Goal: Task Accomplishment & Management: Use online tool/utility

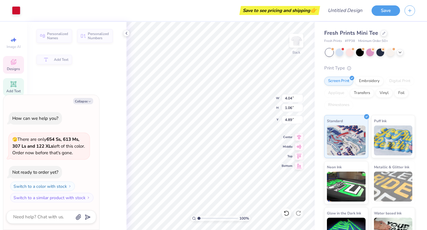
type textarea "x"
type input "4.04"
type input "1.06"
type input "4.89"
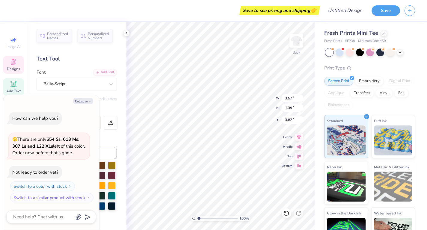
type textarea "x"
type textarea "D"
type textarea "x"
type textarea "De"
type textarea "x"
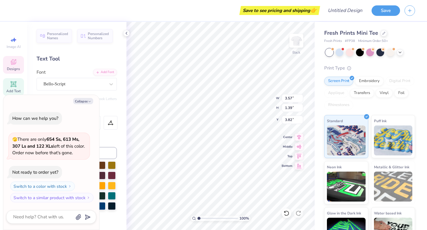
type textarea "Delt"
type textarea "x"
type textarea "Delta"
type textarea "x"
type input "4.04"
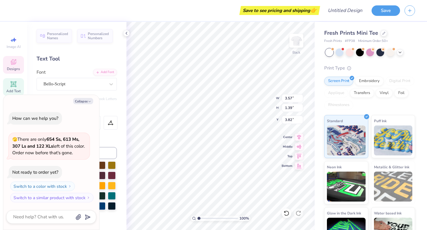
type input "1.06"
type input "4.89"
type textarea "x"
type textarea "G Pi"
type textarea "x"
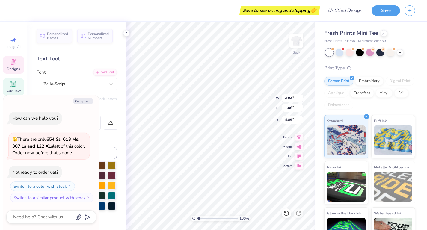
type textarea "Ga Pi"
type textarea "x"
type textarea "Gam Pi"
type textarea "x"
type textarea "Gamm Pi"
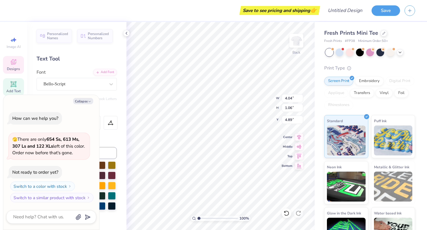
scroll to position [0, 1]
type textarea "x"
type textarea "Gamma Pi"
type textarea "x"
type textarea "Gamma P"
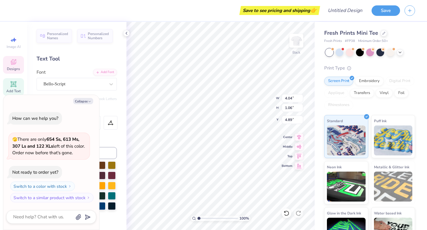
type textarea "x"
type textarea "Gamma"
type textarea "x"
type textarea "Gamma"
type textarea "x"
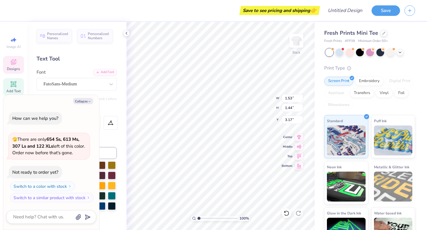
type textarea "S"
type textarea "x"
type textarea "Se"
type textarea "x"
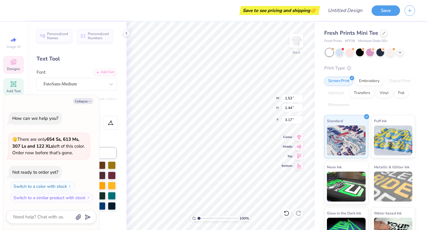
type textarea "Ser"
type textarea "x"
type textarea "Serv"
type textarea "x"
type textarea "Servic"
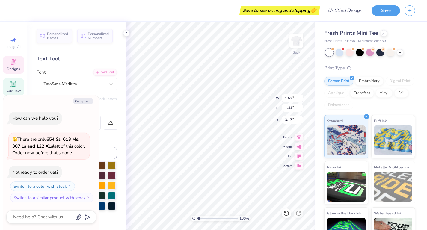
type textarea "x"
type textarea "Service"
type textarea "x"
type textarea "Service"
type textarea "x"
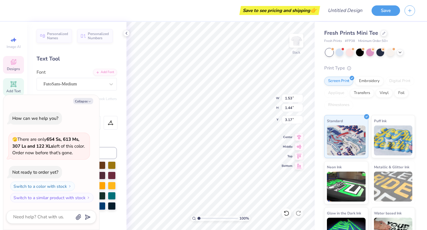
type textarea "Service f"
type textarea "x"
type textarea "Service fo"
type textarea "x"
type textarea "Service for"
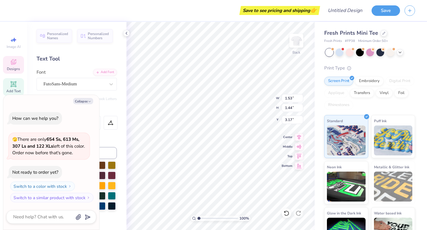
type textarea "x"
type textarea "Service for"
type textarea "x"
type textarea "Service for S"
type textarea "x"
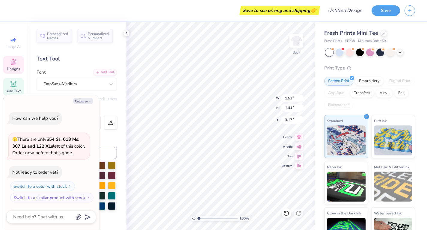
type textarea "Service for Si"
type textarea "x"
type textarea "Service for Sig"
type textarea "x"
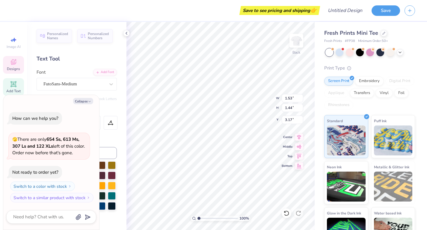
type textarea "Service for Sigh"
type textarea "x"
type textarea "Service for Sight"
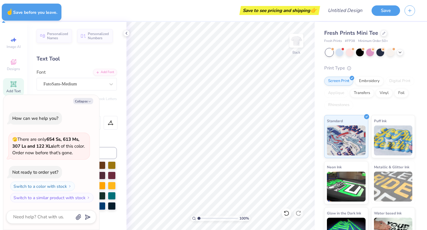
type textarea "x"
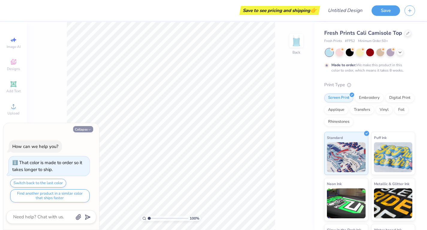
click at [83, 129] on button "Collapse" at bounding box center [83, 129] width 20 height 6
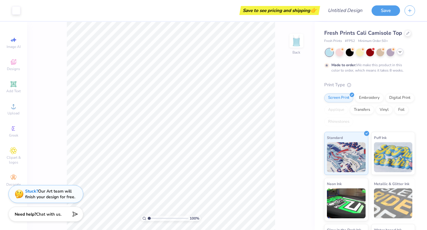
click at [400, 52] on icon at bounding box center [400, 51] width 5 height 5
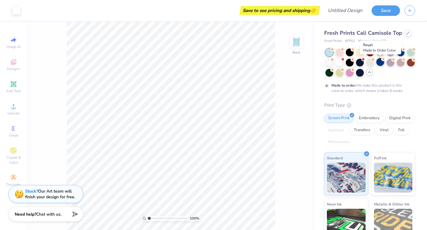
click at [380, 61] on div at bounding box center [381, 62] width 8 height 8
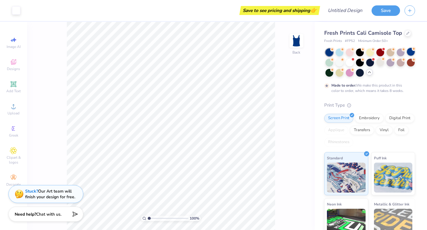
click at [410, 52] on div at bounding box center [411, 52] width 8 height 8
click at [342, 54] on div at bounding box center [340, 52] width 8 height 8
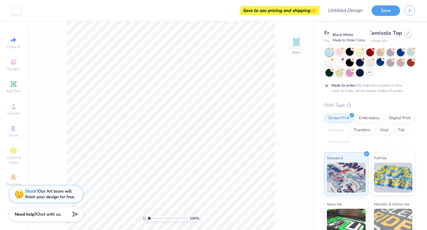
click at [348, 54] on div at bounding box center [350, 52] width 8 height 8
click at [358, 54] on div at bounding box center [360, 52] width 8 height 8
click at [368, 54] on div at bounding box center [371, 52] width 8 height 8
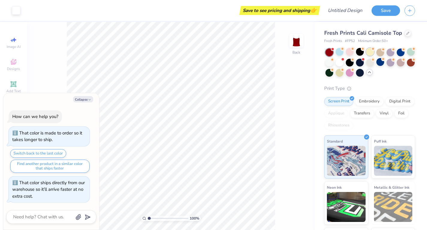
scroll to position [41, 0]
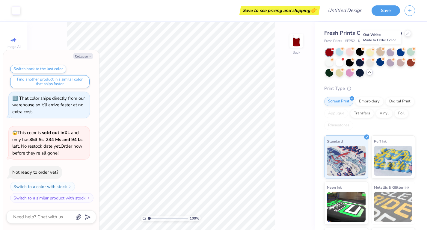
click at [379, 54] on div at bounding box center [381, 52] width 8 height 8
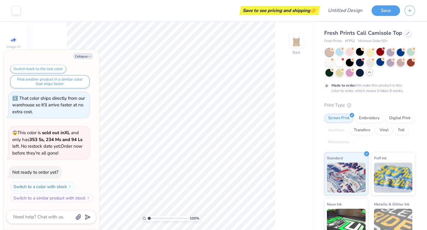
scroll to position [91, 0]
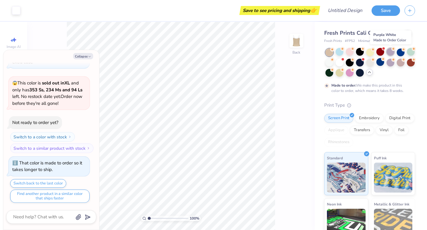
click at [389, 55] on div at bounding box center [391, 52] width 8 height 8
click at [399, 53] on div at bounding box center [401, 52] width 8 height 8
click at [347, 73] on div at bounding box center [350, 72] width 8 height 8
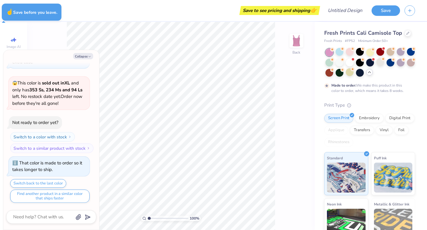
type textarea "x"
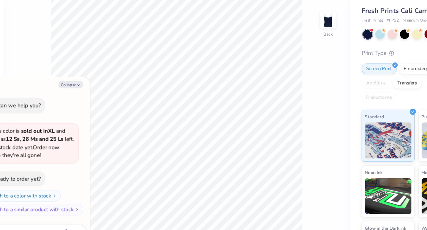
type textarea "x"
